Goal: Task Accomplishment & Management: Manage account settings

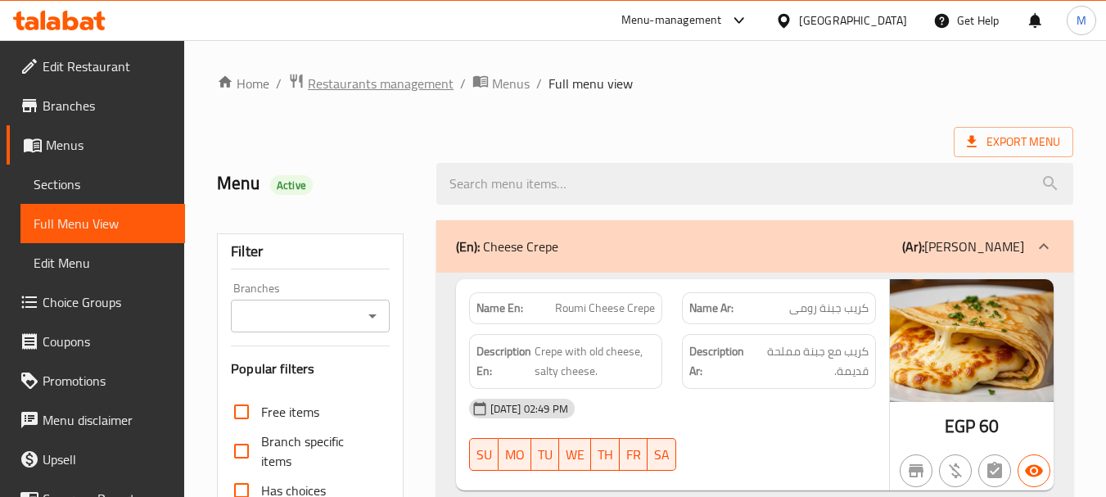
click at [348, 84] on span "Restaurants management" at bounding box center [381, 84] width 146 height 20
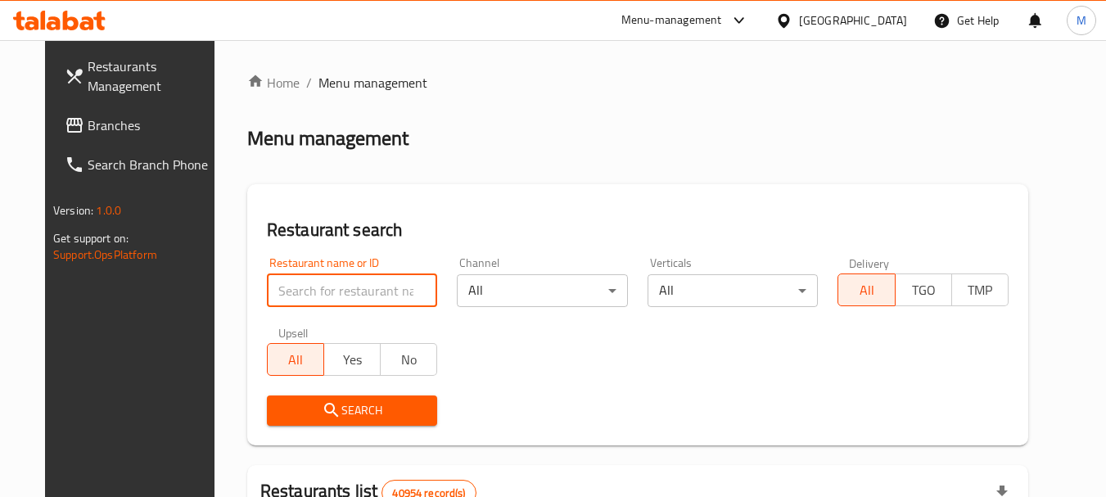
paste input "Foul Land"
type input "Foul Land"
click at [349, 422] on button "Search" at bounding box center [352, 410] width 171 height 30
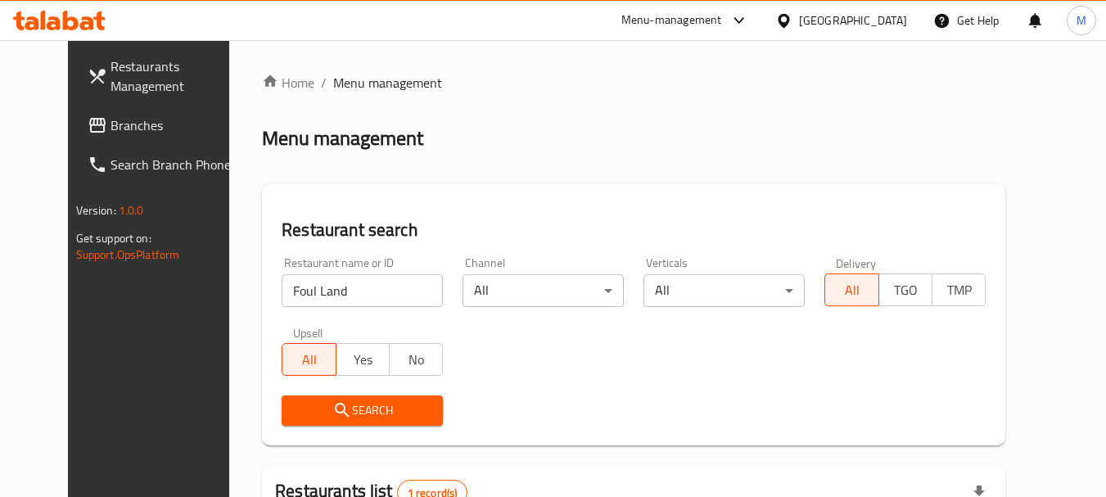
drag, startPoint x: 590, startPoint y: 356, endPoint x: 379, endPoint y: 390, distance: 213.9
click at [588, 356] on div "Restaurant name or ID Foul Land Restaurant name or ID Channel All ​ Verticals A…" at bounding box center [634, 341] width 724 height 188
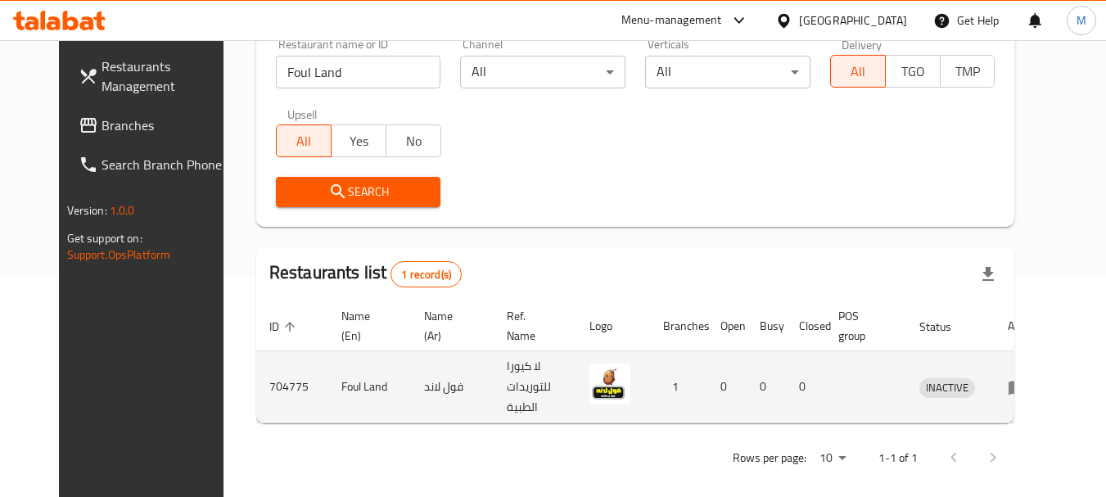
scroll to position [219, 0]
click at [1027, 380] on icon "enhanced table" at bounding box center [1018, 387] width 18 height 14
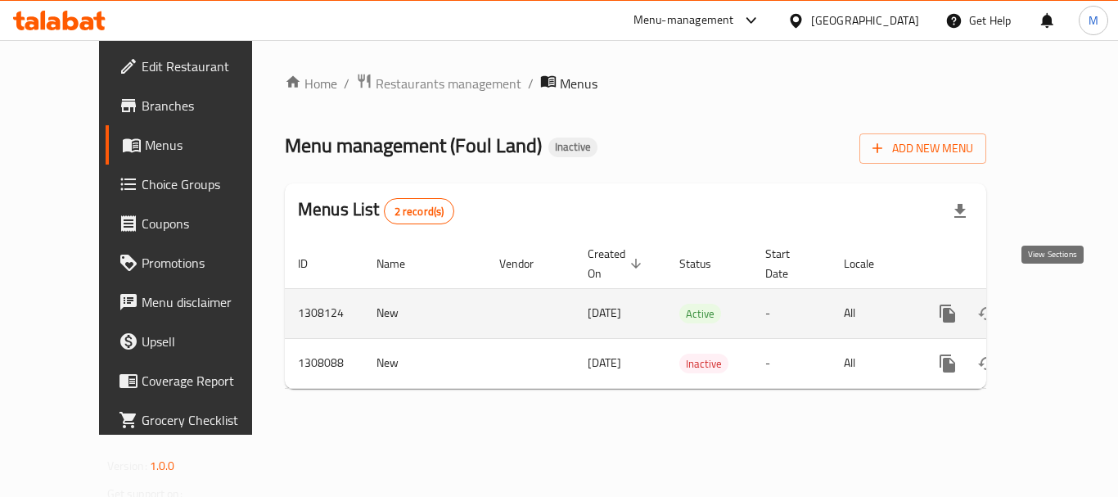
click at [1059, 304] on icon "enhanced table" at bounding box center [1066, 314] width 20 height 20
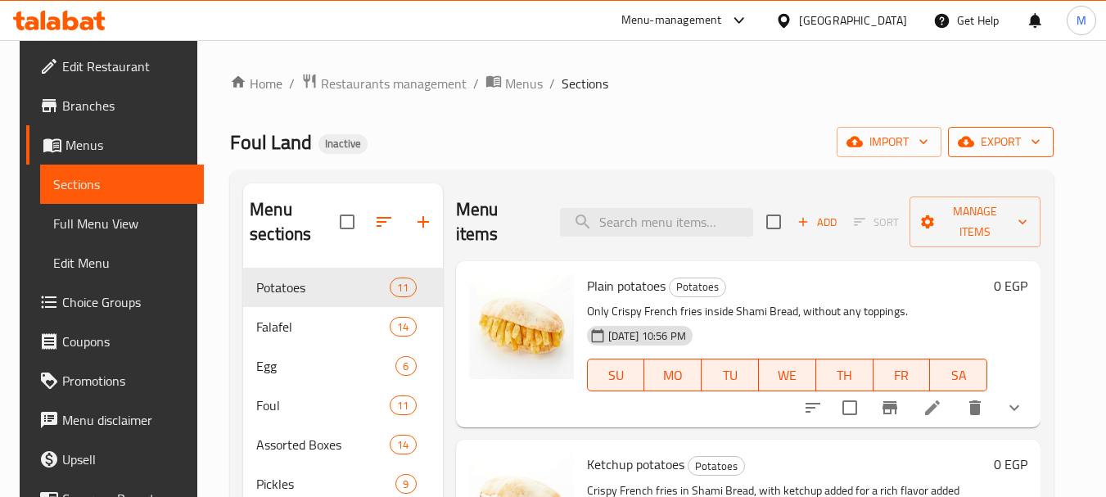
click at [1033, 138] on span "export" at bounding box center [1000, 142] width 79 height 20
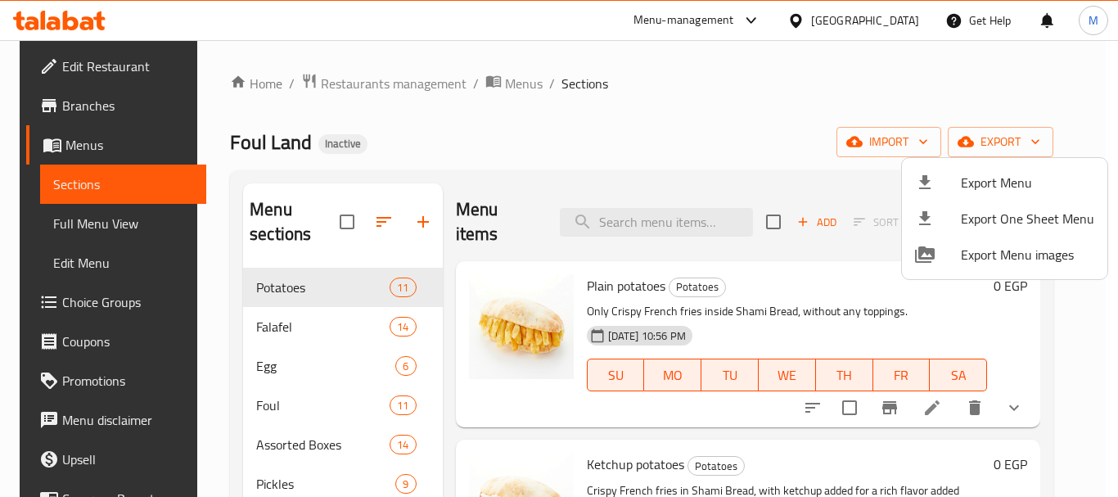
click at [1014, 174] on span "Export Menu" at bounding box center [1027, 183] width 133 height 20
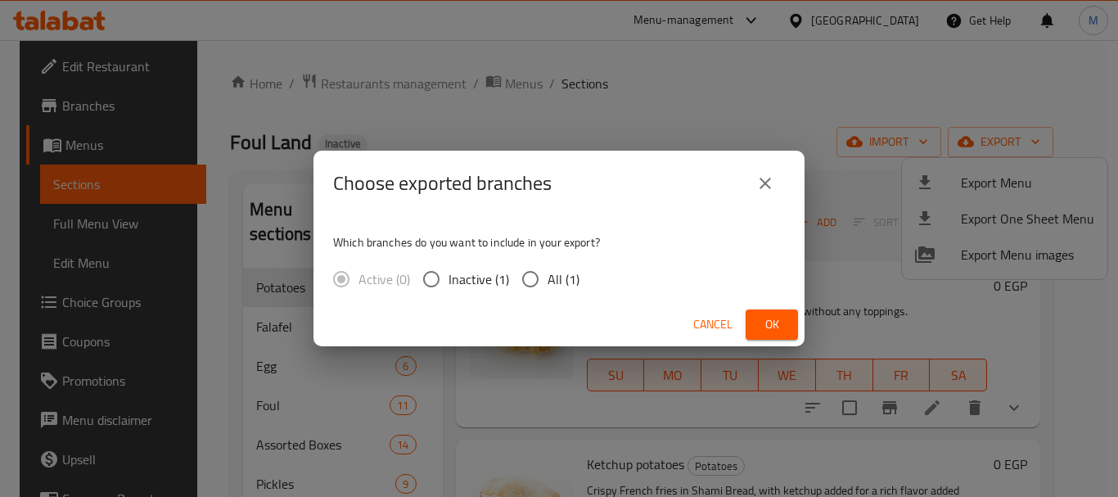
click at [553, 264] on label "All (1)" at bounding box center [546, 279] width 66 height 34
click at [548, 264] on input "All (1)" at bounding box center [530, 279] width 34 height 34
radio input "true"
click at [761, 320] on span "Ok" at bounding box center [772, 324] width 26 height 20
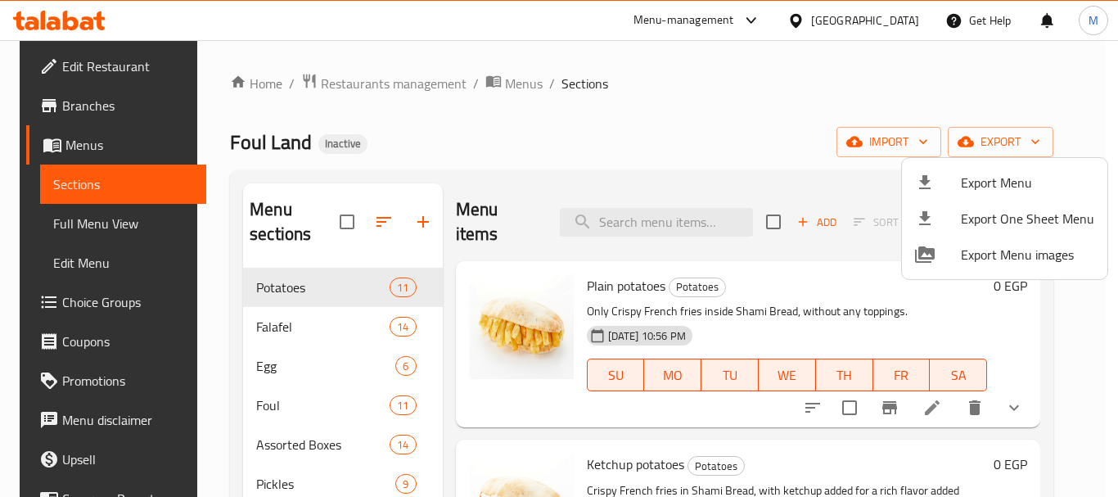
click at [628, 131] on div at bounding box center [559, 248] width 1118 height 497
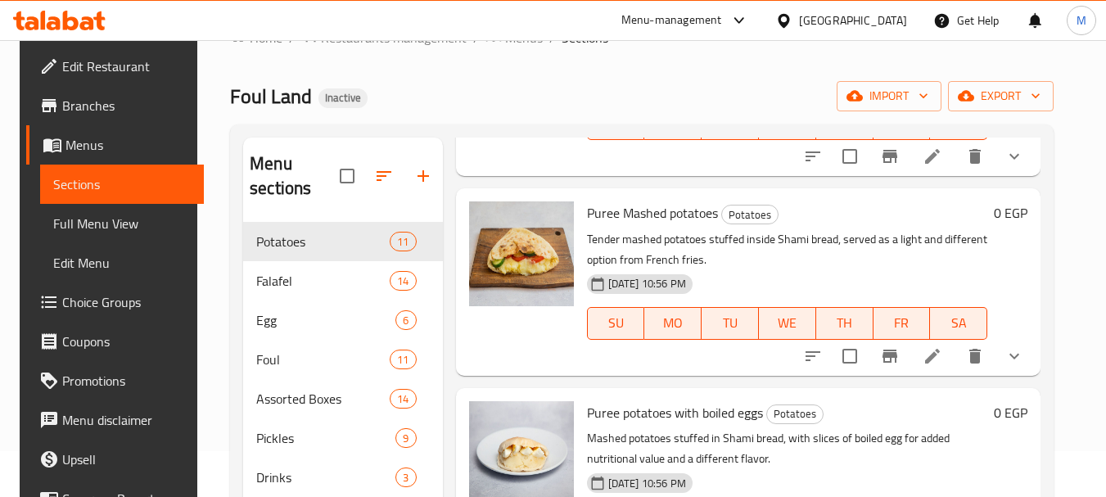
scroll to position [229, 0]
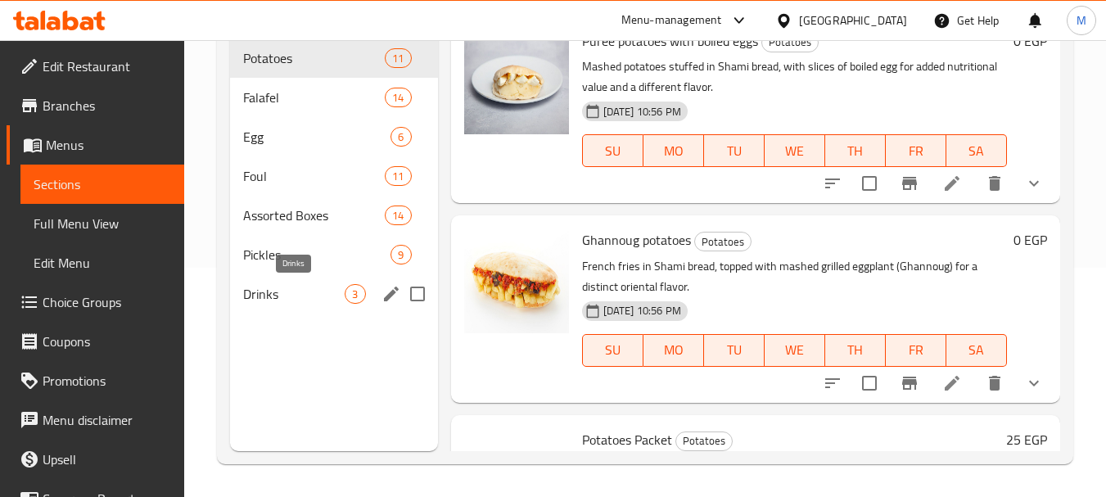
click at [340, 291] on span "Drinks" at bounding box center [294, 294] width 102 height 20
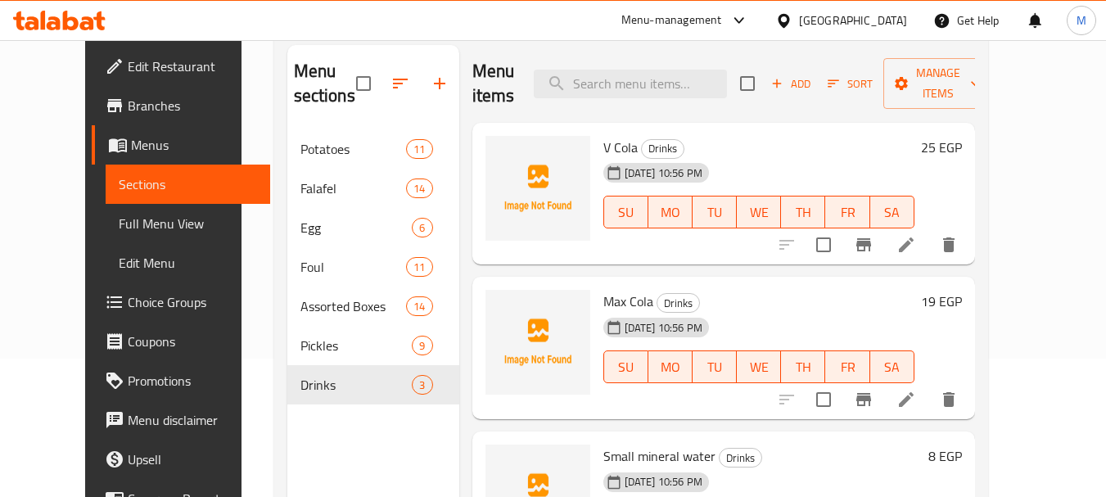
scroll to position [65, 0]
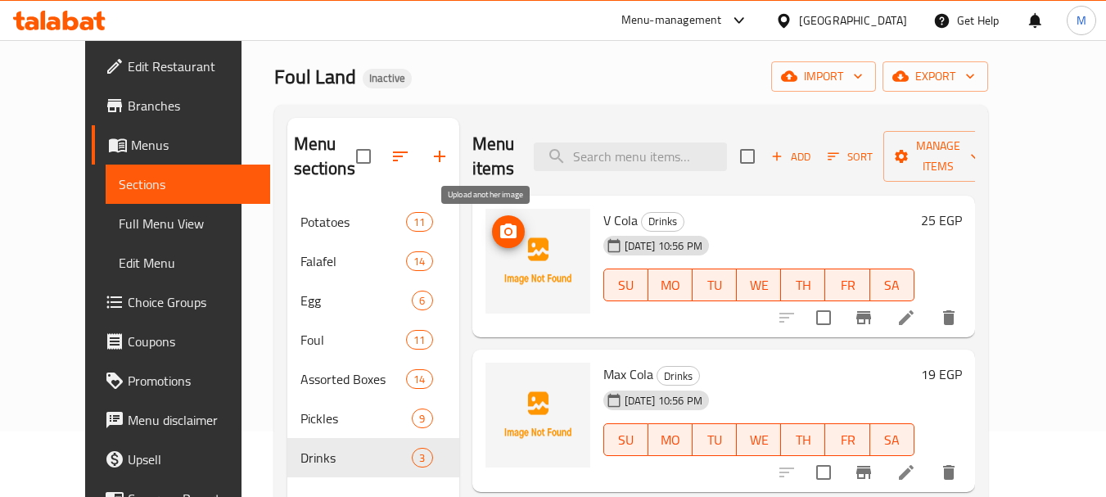
click at [500, 228] on icon "upload picture" at bounding box center [508, 231] width 16 height 15
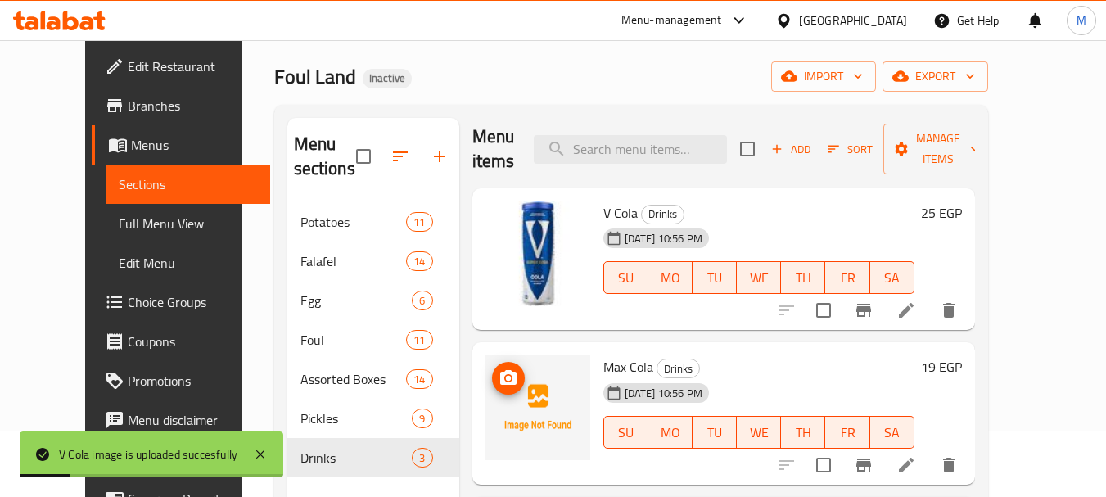
scroll to position [32, 0]
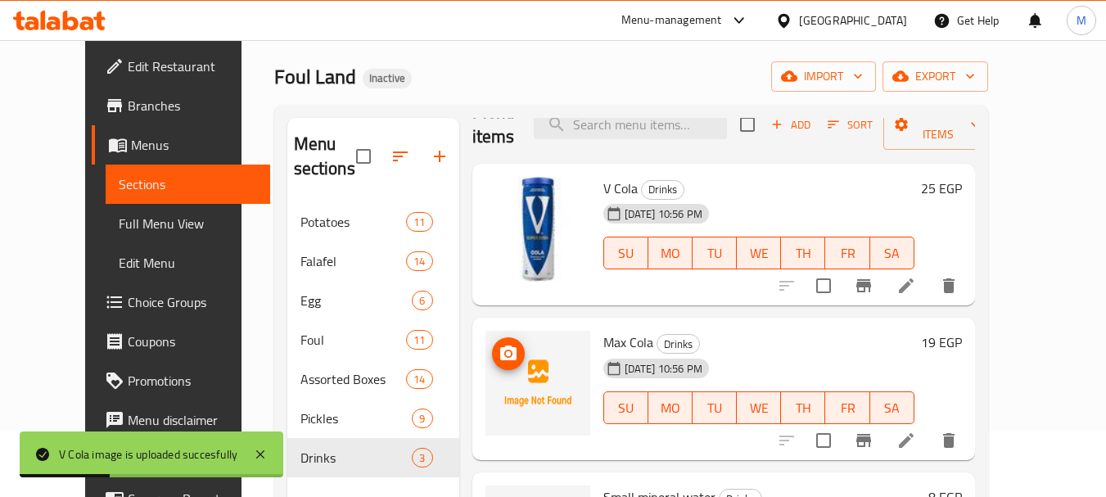
click at [499, 353] on icon "upload picture" at bounding box center [509, 354] width 20 height 20
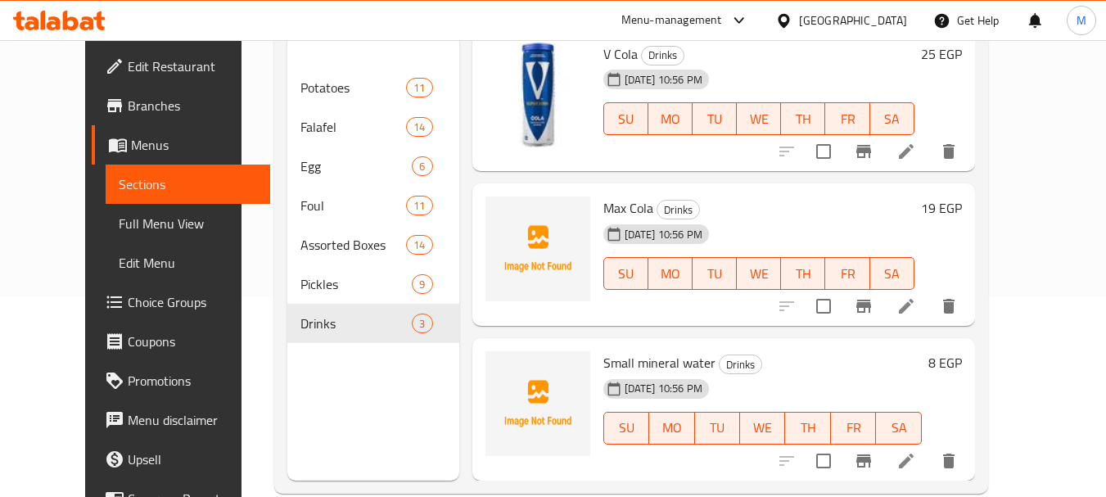
scroll to position [229, 0]
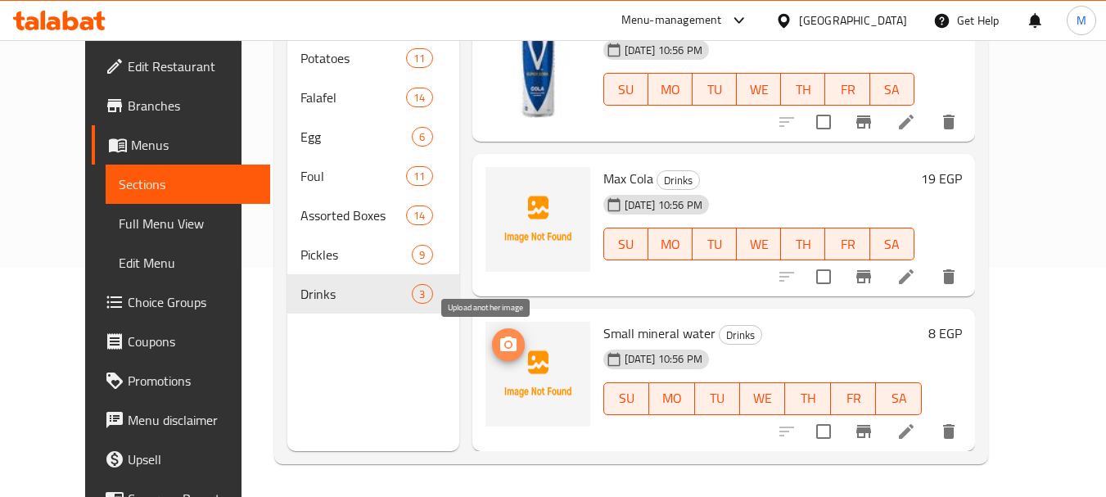
click at [499, 338] on icon "upload picture" at bounding box center [509, 345] width 20 height 20
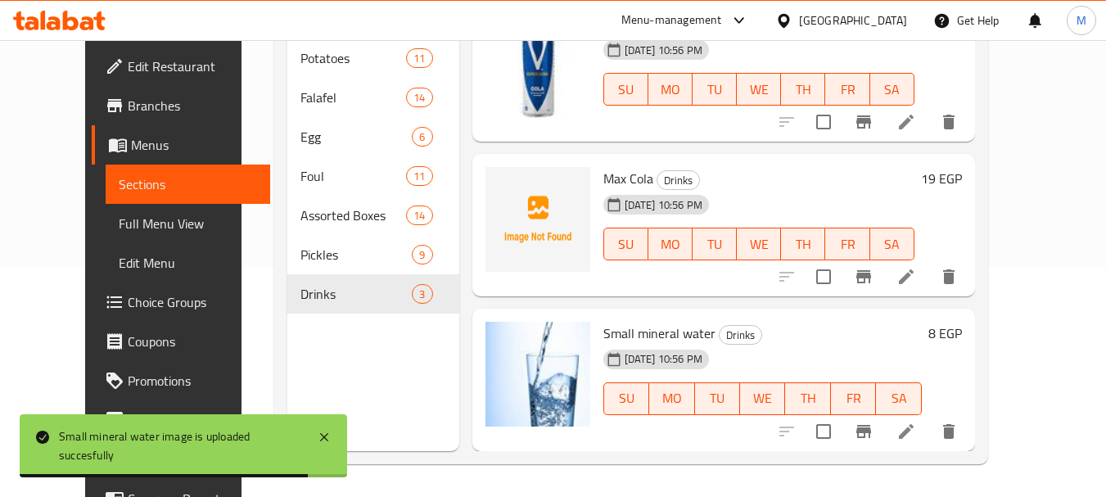
click at [878, 19] on div "[GEOGRAPHIC_DATA]" at bounding box center [853, 20] width 108 height 18
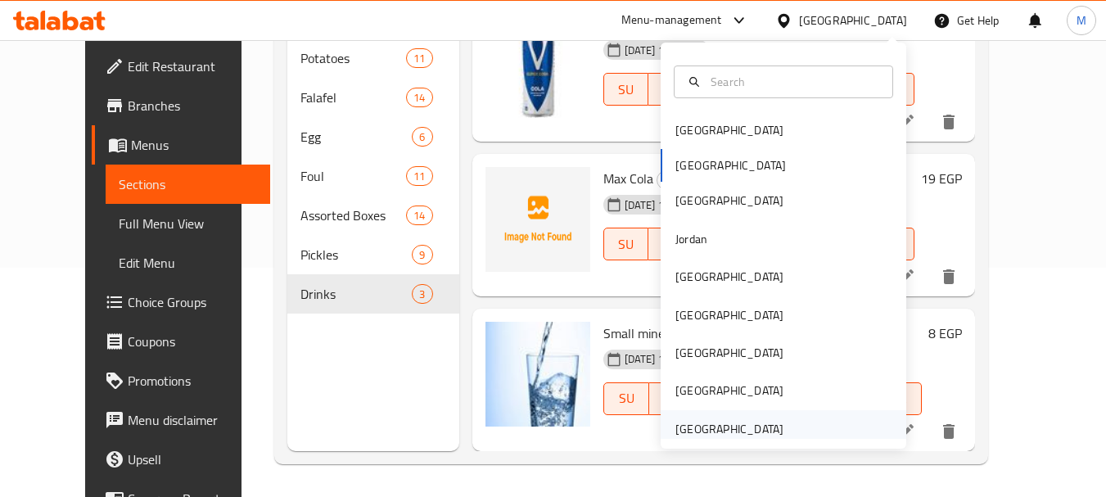
click at [742, 431] on div "[GEOGRAPHIC_DATA]" at bounding box center [729, 429] width 108 height 18
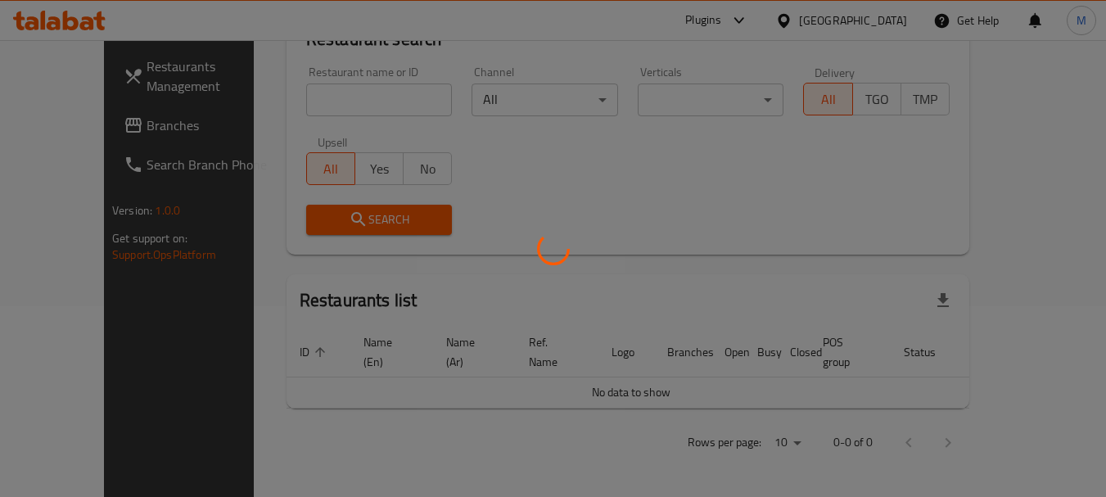
scroll to position [172, 0]
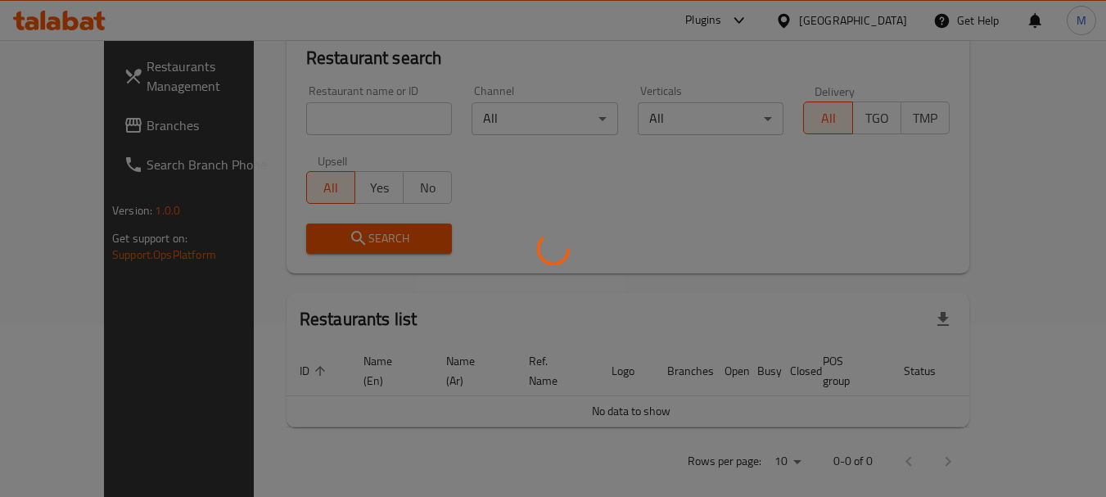
click at [336, 119] on div at bounding box center [553, 248] width 1106 height 497
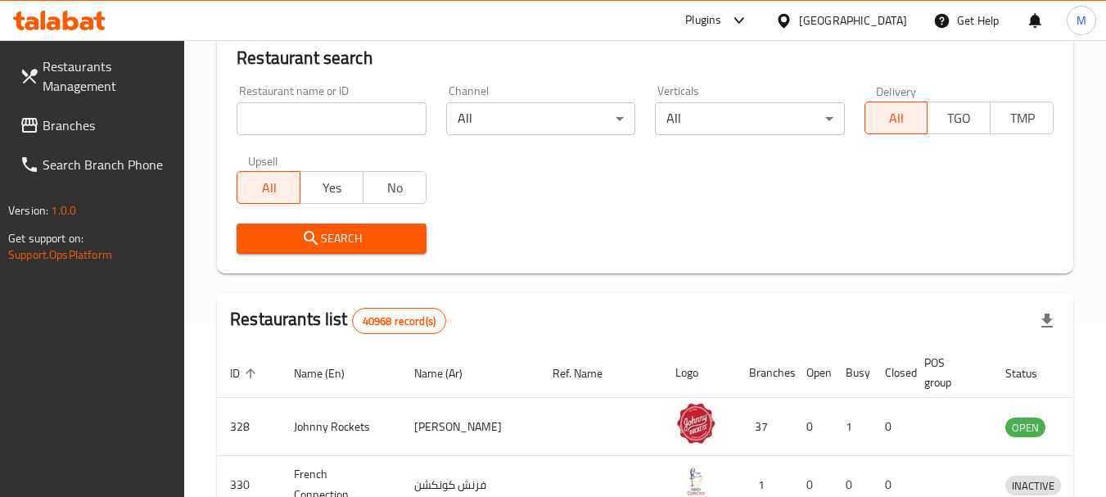
scroll to position [229, 0]
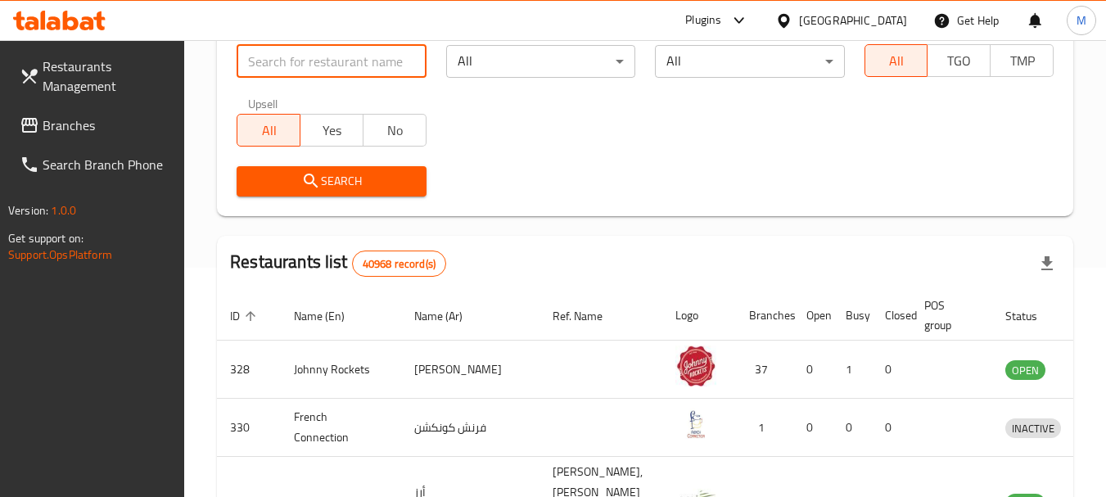
click at [334, 76] on input "search" at bounding box center [331, 61] width 189 height 33
paste input "شاى ركن المضياف"
type input "شاى ركن المضياف"
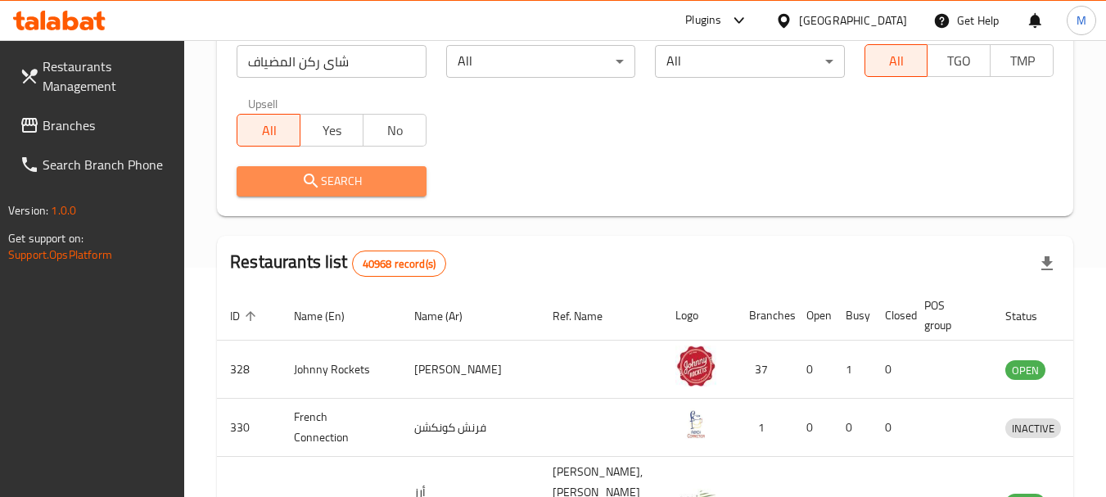
click at [311, 182] on icon "submit" at bounding box center [311, 181] width 20 height 20
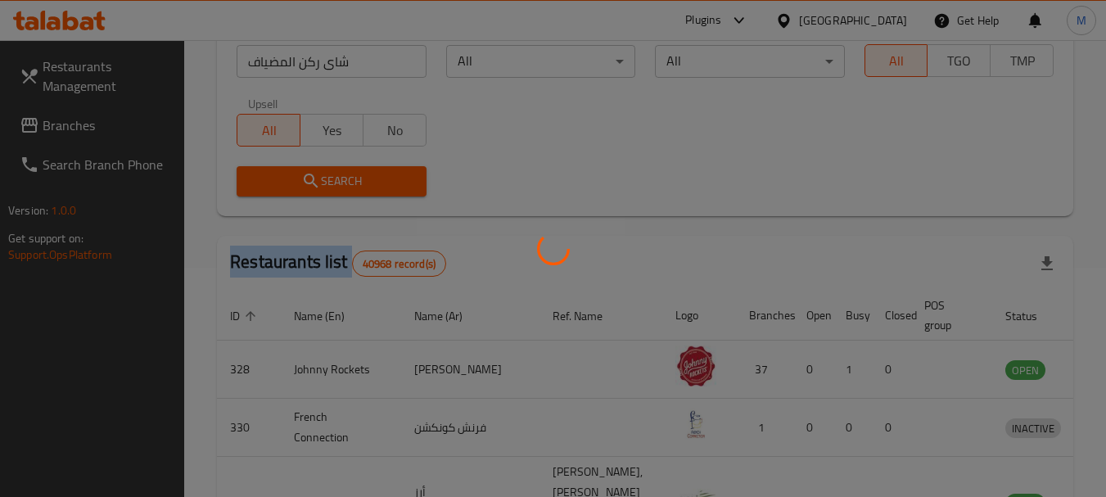
click at [311, 182] on div at bounding box center [553, 248] width 1106 height 497
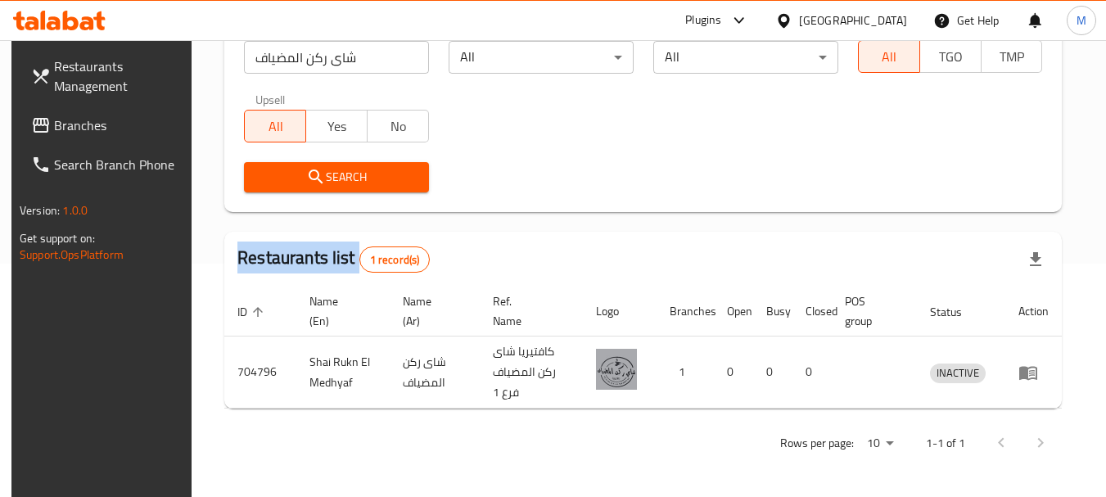
scroll to position [233, 0]
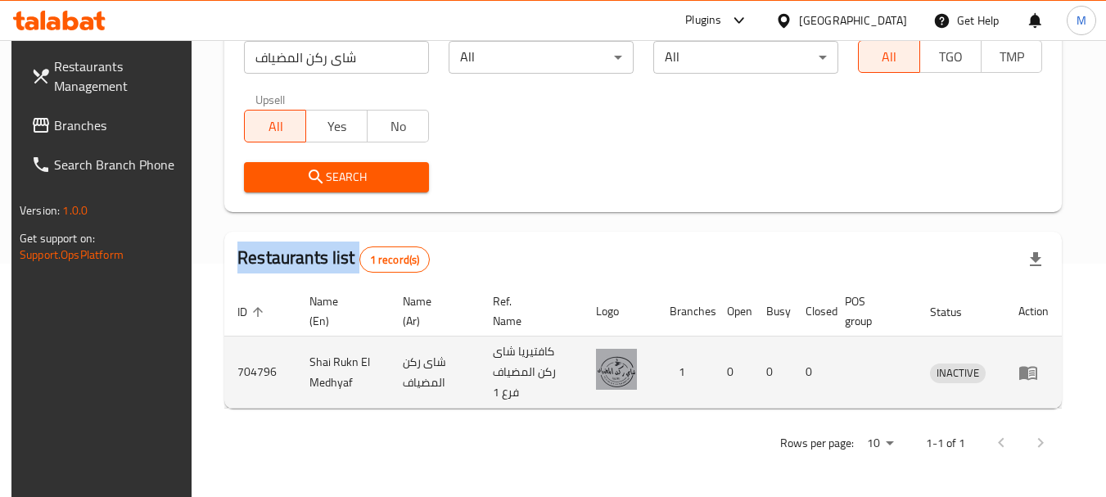
click at [1035, 370] on icon "enhanced table" at bounding box center [1032, 373] width 6 height 7
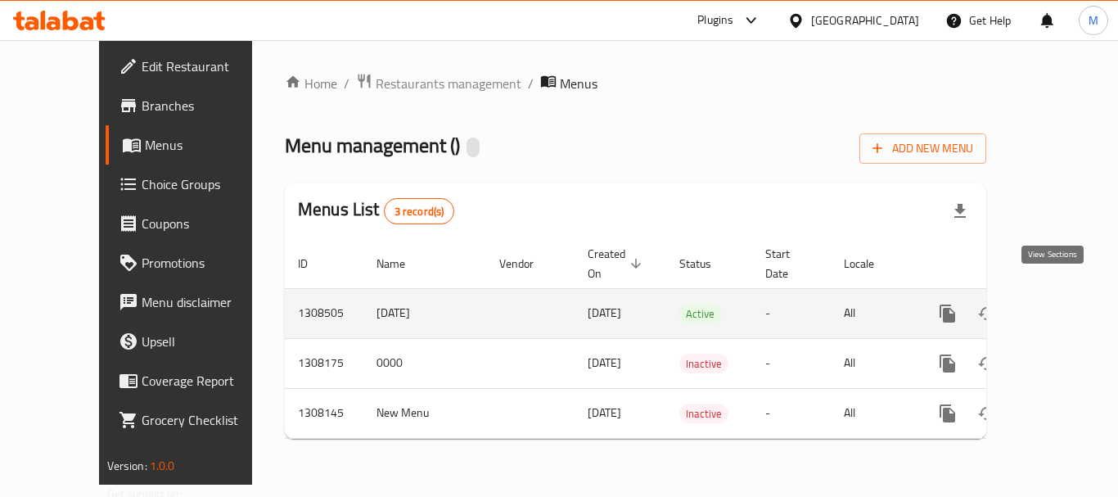
click at [1057, 304] on icon "enhanced table" at bounding box center [1066, 314] width 20 height 20
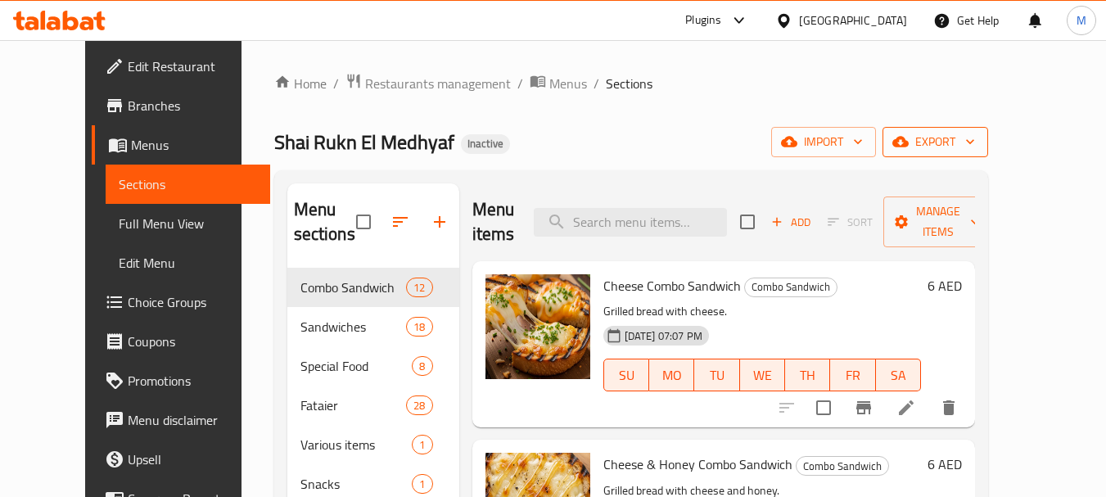
click at [909, 136] on icon "button" at bounding box center [900, 141] width 16 height 16
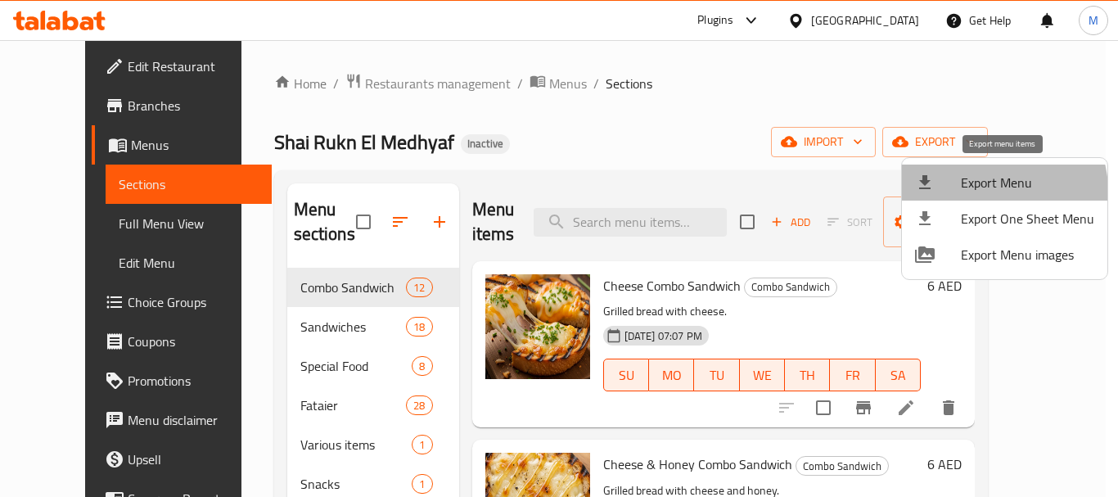
click at [946, 200] on li "Export Menu" at bounding box center [1004, 183] width 205 height 36
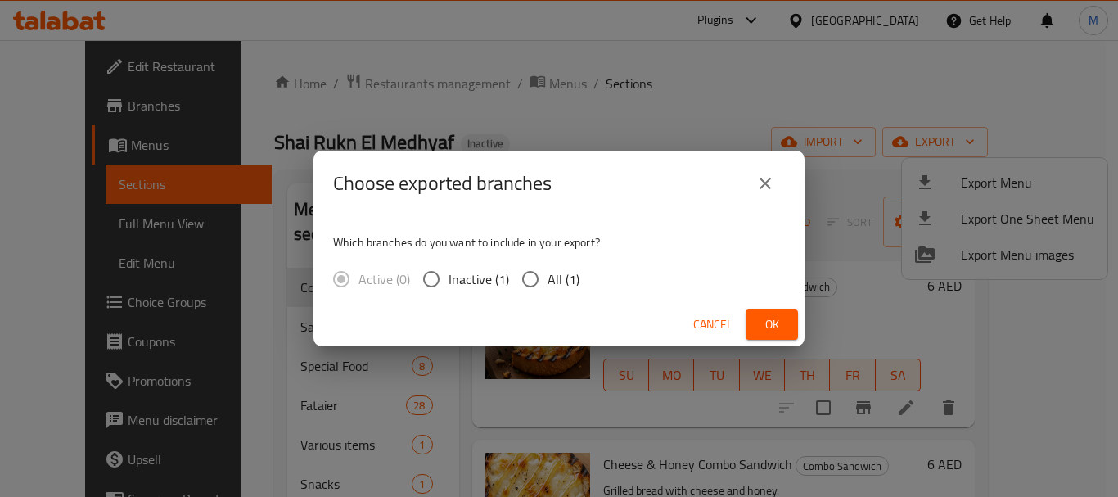
click at [548, 282] on span "All (1)" at bounding box center [564, 279] width 32 height 20
click at [547, 282] on input "All (1)" at bounding box center [530, 279] width 34 height 34
radio input "true"
click at [779, 310] on button "Ok" at bounding box center [772, 324] width 52 height 30
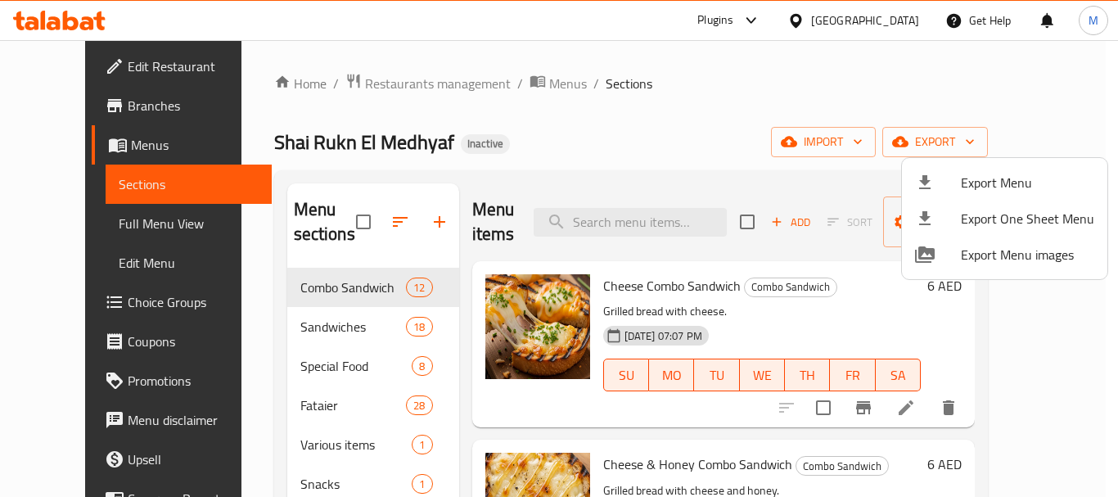
click at [359, 85] on div at bounding box center [559, 248] width 1118 height 497
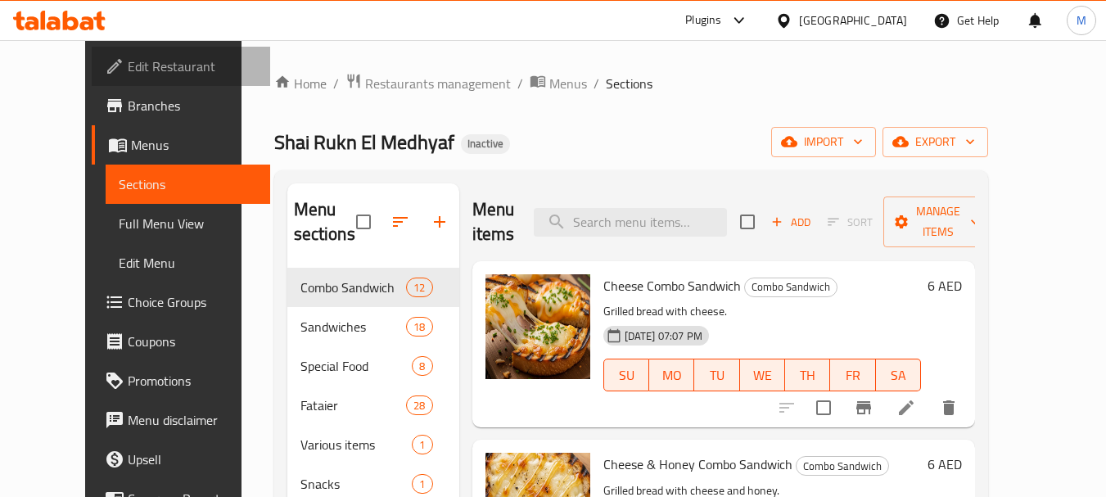
click at [128, 74] on span "Edit Restaurant" at bounding box center [192, 66] width 129 height 20
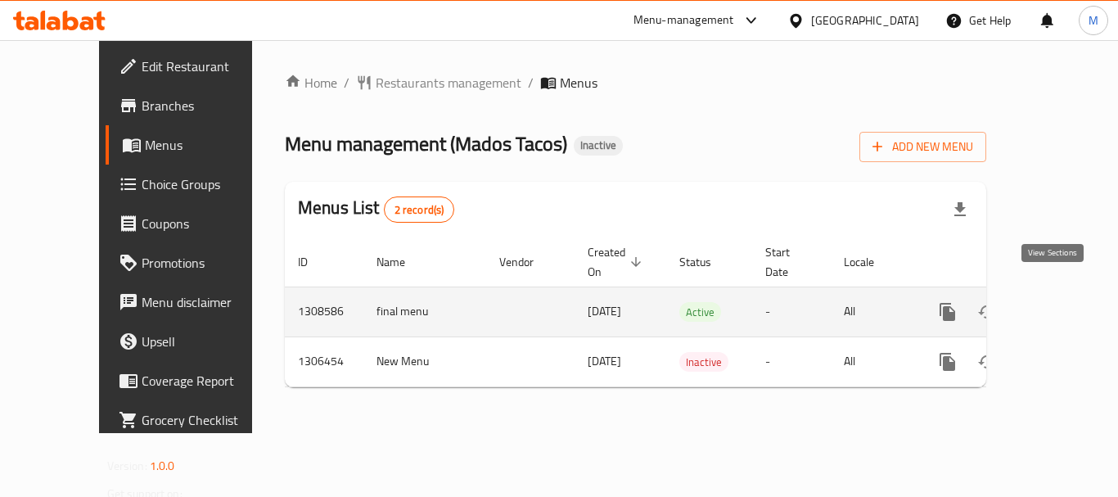
click at [1058, 302] on icon "enhanced table" at bounding box center [1066, 312] width 20 height 20
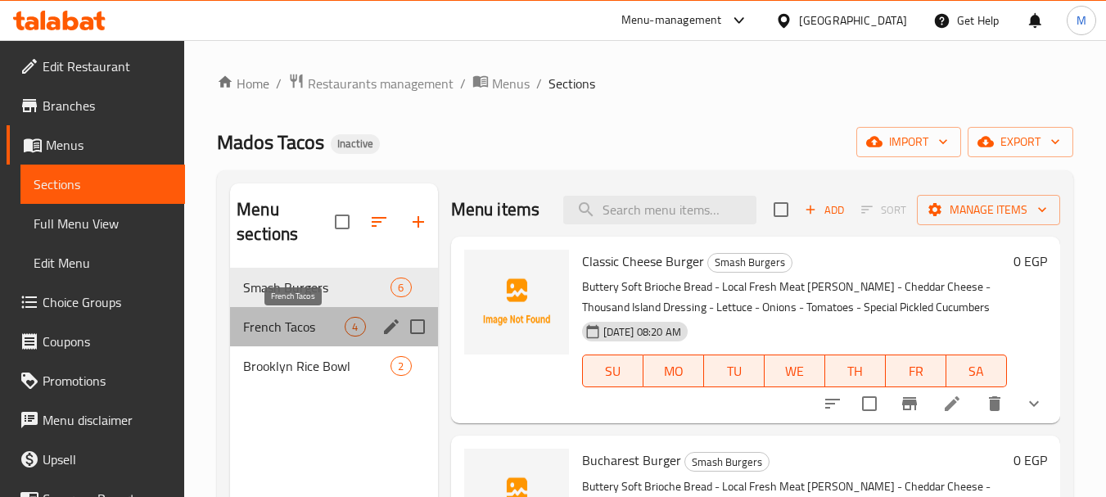
click at [287, 321] on span "French Tacos" at bounding box center [294, 327] width 102 height 20
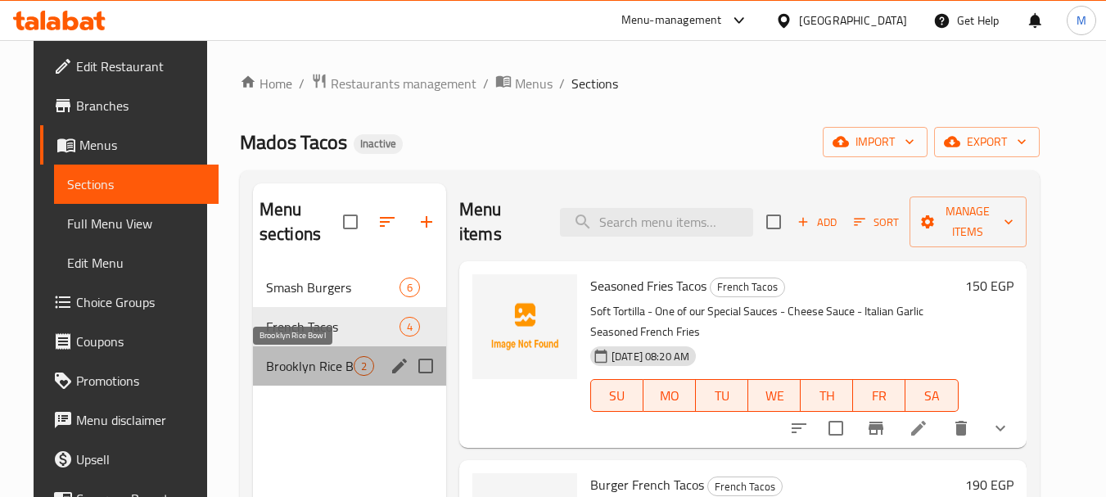
click at [294, 364] on span "Brooklyn Rice Bowl" at bounding box center [310, 366] width 88 height 20
